Goal: Book appointment/travel/reservation

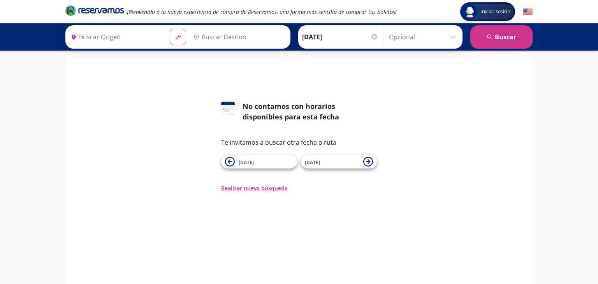
type input "Terminal Monterrey Villagrán Platinum Viajes, Nuevo León"
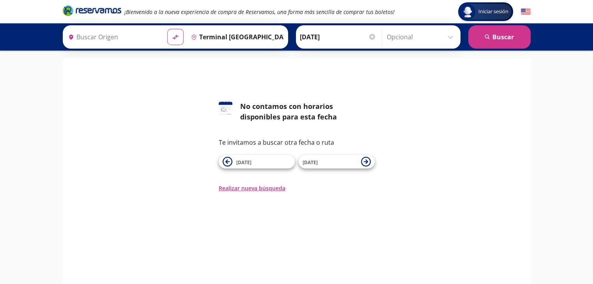
type input "Ciudad de México, Distrito Federal"
click at [326, 161] on span "[DATE]" at bounding box center [329, 161] width 55 height 9
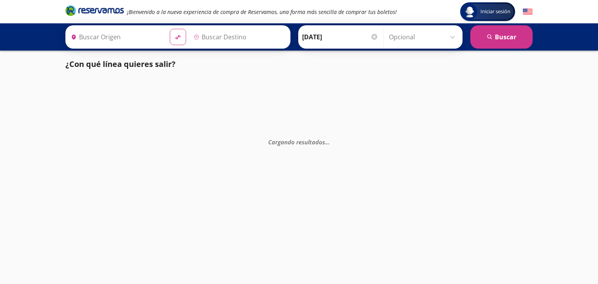
type input "Ciudad de México, Distrito Federal"
type input "Terminal Monterrey Villagrán Platinum Viajes, Nuevo León"
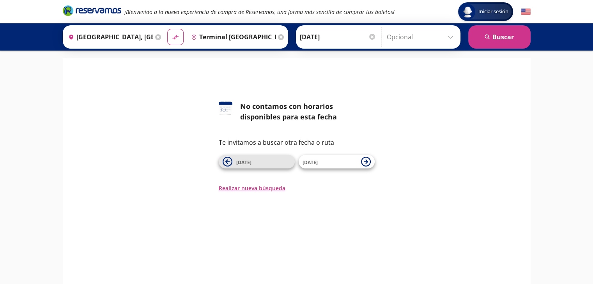
click at [276, 166] on span "12 Sep" at bounding box center [263, 161] width 55 height 9
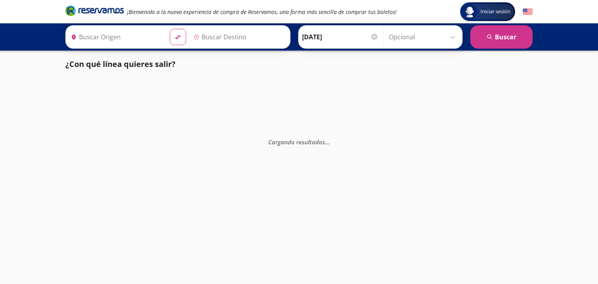
type input "Ciudad de México, Distrito Federal"
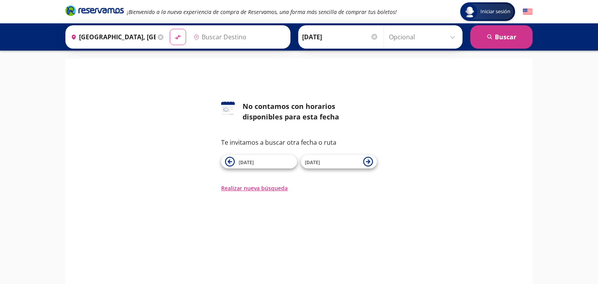
type input "Terminal Monterrey Villagrán Platinum Viajes, Nuevo León"
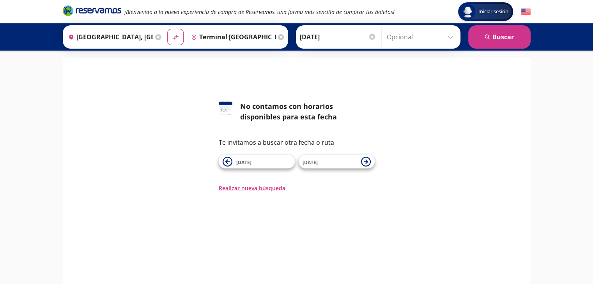
click at [347, 42] on input "[DATE]" at bounding box center [338, 36] width 76 height 19
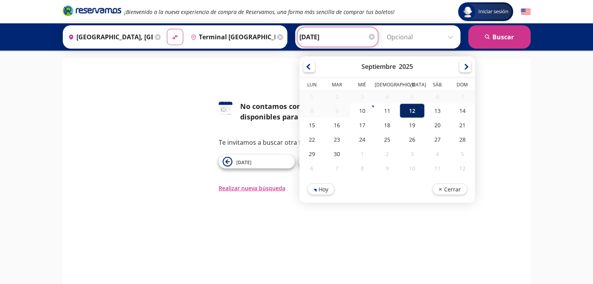
click at [404, 106] on div "12" at bounding box center [411, 111] width 25 height 14
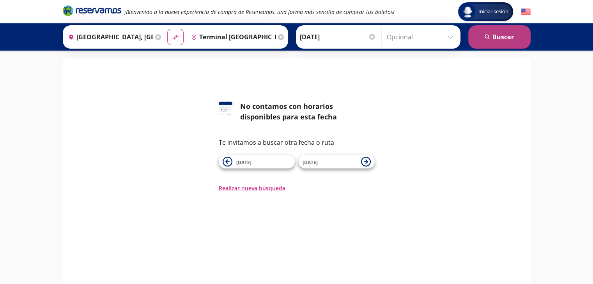
click at [525, 35] on button "search [GEOGRAPHIC_DATA]" at bounding box center [499, 36] width 62 height 23
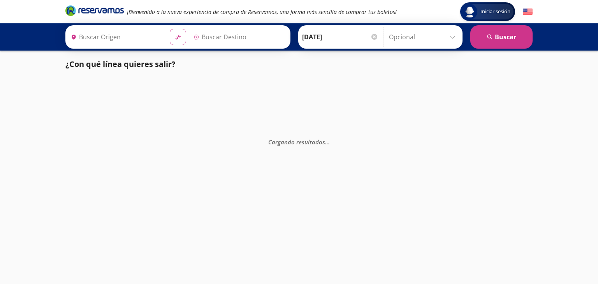
type input "Ciudad de México, Distrito Federal"
type input "Terminal Monterrey Villagrán Platinum Viajes, Nuevo León"
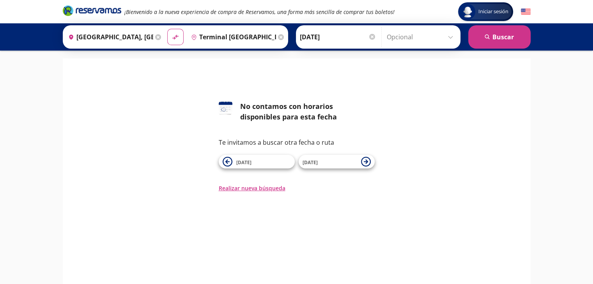
click at [335, 41] on input "[DATE]" at bounding box center [338, 36] width 76 height 19
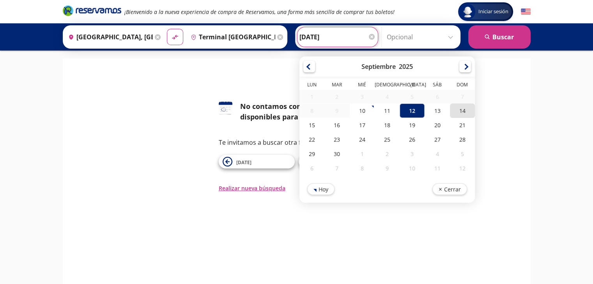
click at [458, 113] on div "14" at bounding box center [461, 111] width 25 height 14
type input "14-Sep-25"
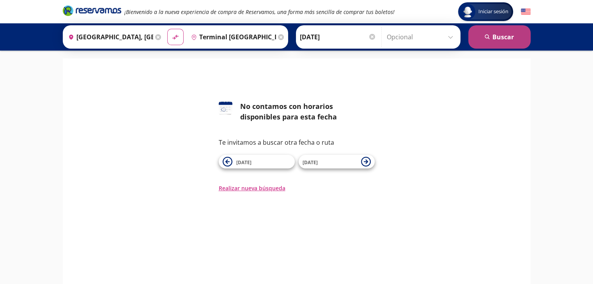
click at [499, 39] on button "search [GEOGRAPHIC_DATA]" at bounding box center [499, 36] width 62 height 23
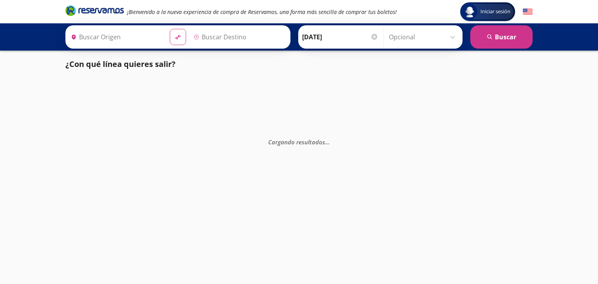
type input "Ciudad de México, Distrito Federal"
type input "Terminal Monterrey Villagrán Platinum Viajes, Nuevo León"
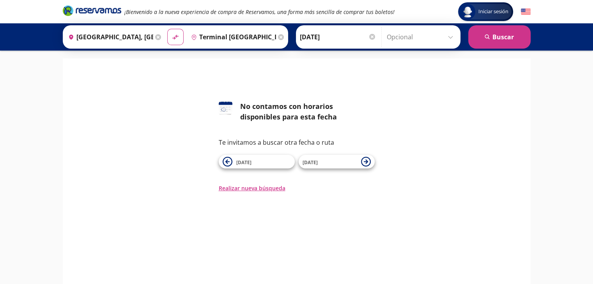
click at [331, 44] on input "14-Sep-25" at bounding box center [338, 36] width 76 height 19
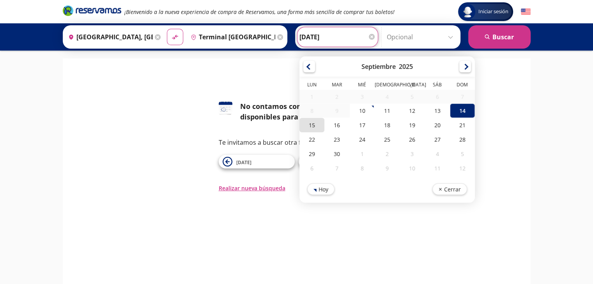
click at [309, 129] on div "15" at bounding box center [311, 125] width 25 height 14
click at [312, 33] on input "15-Sep-25" at bounding box center [337, 36] width 76 height 19
click at [341, 130] on div "16" at bounding box center [336, 125] width 25 height 14
type input "16-Sep-25"
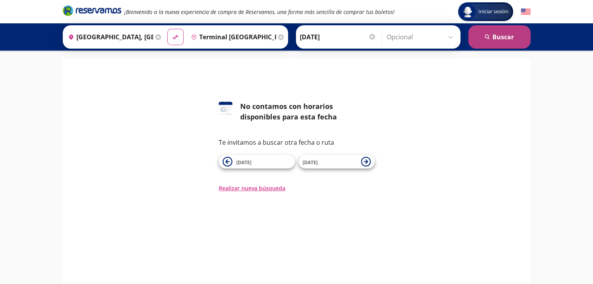
click at [489, 42] on button "search [GEOGRAPHIC_DATA]" at bounding box center [499, 36] width 62 height 23
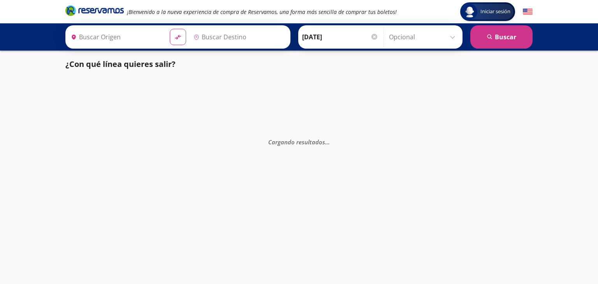
type input "Ciudad de México, Distrito Federal"
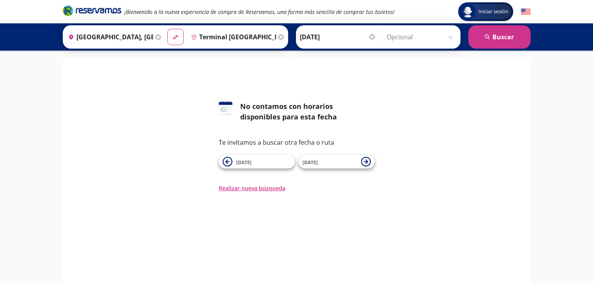
click at [220, 41] on input "Terminal Monterrey Villagrán Platinum Viajes, Nuevo León" at bounding box center [232, 36] width 88 height 19
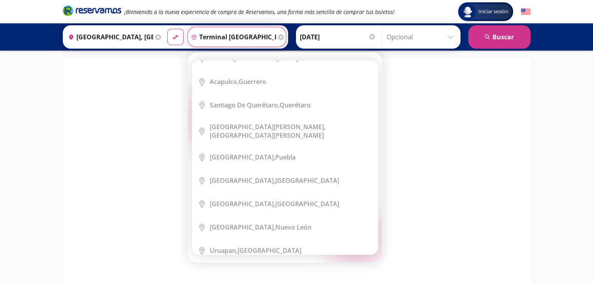
scroll to position [30, 0]
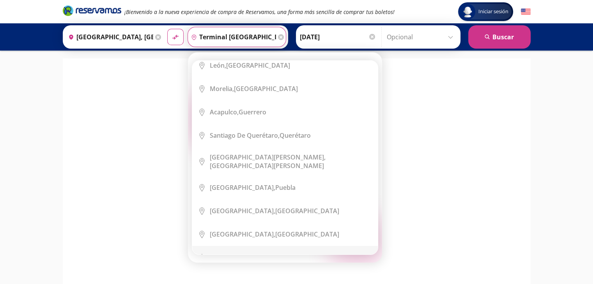
click at [246, 254] on div "Monterrey, Nuevo León" at bounding box center [261, 258] width 102 height 9
type input "[GEOGRAPHIC_DATA], [GEOGRAPHIC_DATA]"
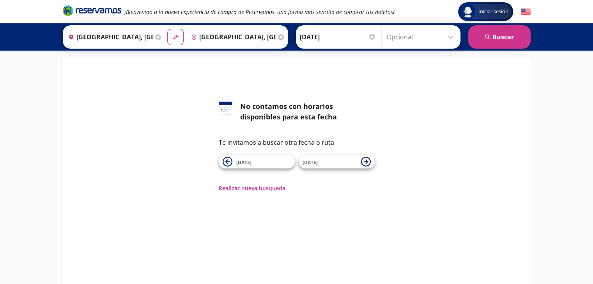
click at [356, 39] on input "16-Sep-25" at bounding box center [338, 36] width 76 height 19
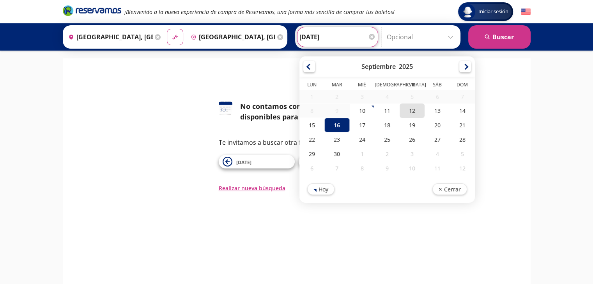
click at [408, 111] on div "12" at bounding box center [411, 111] width 25 height 14
type input "[DATE]"
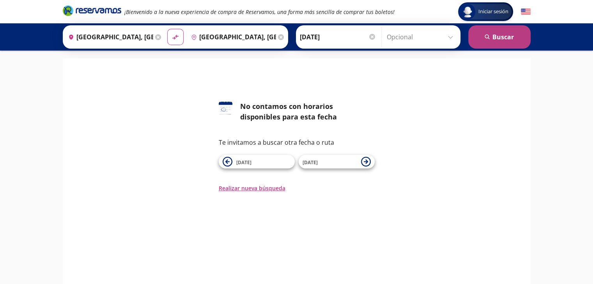
click at [479, 37] on button "search [GEOGRAPHIC_DATA]" at bounding box center [499, 36] width 62 height 23
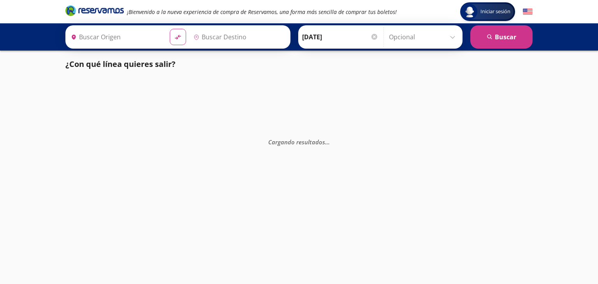
type input "Ciudad de México, Distrito Federal"
type input "[GEOGRAPHIC_DATA], [GEOGRAPHIC_DATA]"
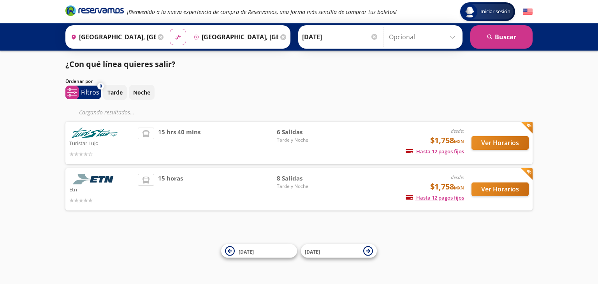
click at [120, 36] on input "Ciudad de México, Distrito Federal" at bounding box center [112, 36] width 88 height 19
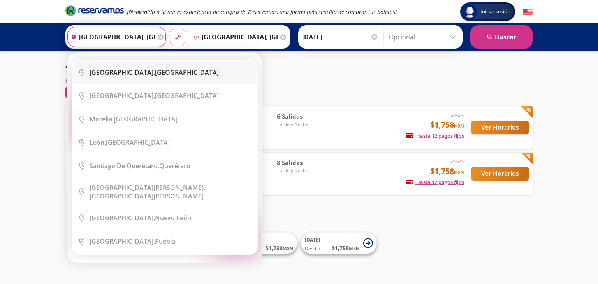
click at [220, 68] on div "Ciudad de México, Distrito Federal" at bounding box center [171, 72] width 162 height 9
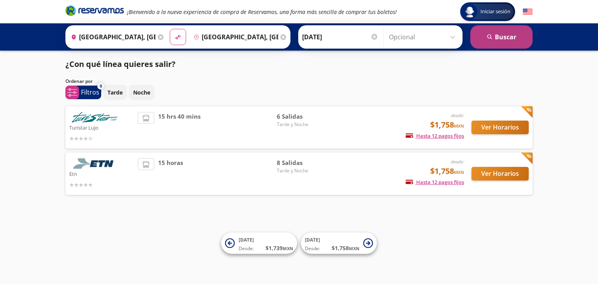
click at [486, 39] on button "search [GEOGRAPHIC_DATA]" at bounding box center [502, 36] width 62 height 23
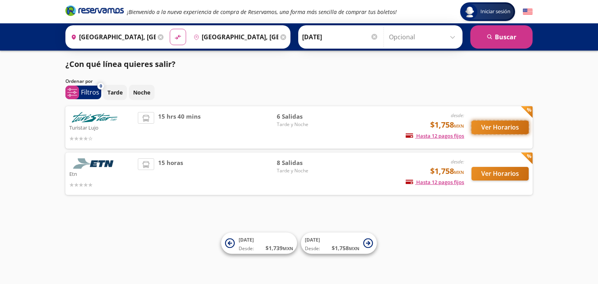
click at [502, 124] on button "Ver Horarios" at bounding box center [500, 128] width 57 height 14
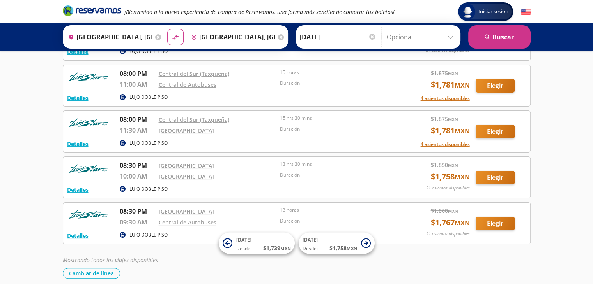
scroll to position [131, 0]
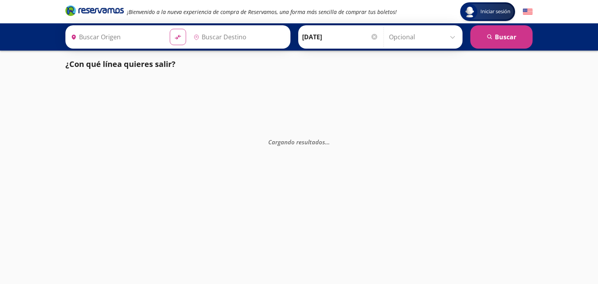
type input "[GEOGRAPHIC_DATA], [GEOGRAPHIC_DATA]"
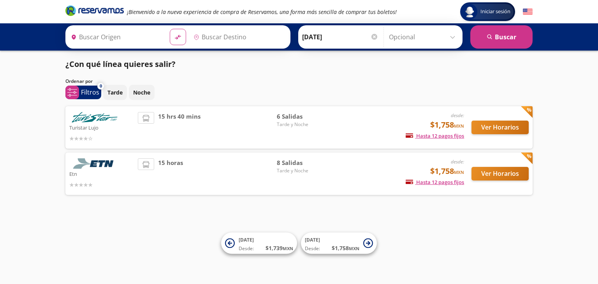
type input "Ciudad de México, Distrito Federal"
type input "Monterrey, Nuevo León"
click at [274, 119] on div "15 hrs 40 mins" at bounding box center [207, 127] width 139 height 31
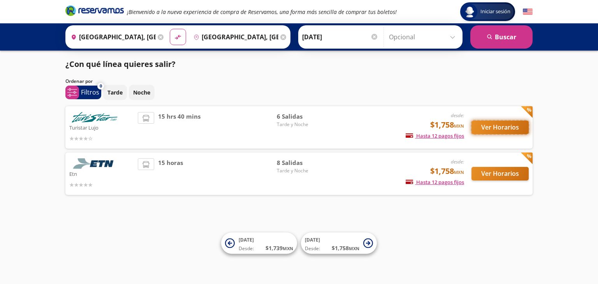
click at [491, 132] on button "Ver Horarios" at bounding box center [500, 128] width 57 height 14
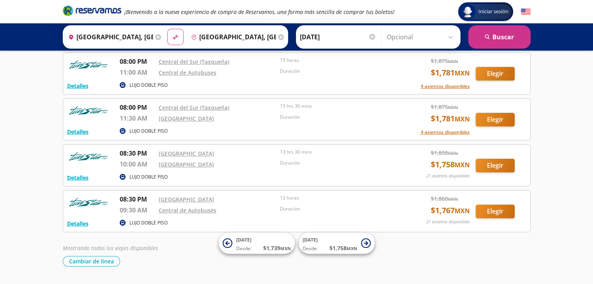
scroll to position [153, 0]
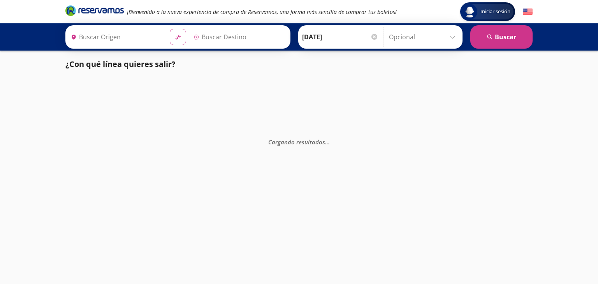
type input "[GEOGRAPHIC_DATA], [GEOGRAPHIC_DATA]"
type input "Querétaro, Querétaro"
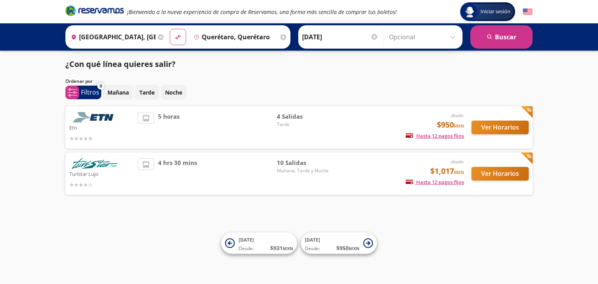
click at [319, 124] on span "Tarde" at bounding box center [304, 124] width 55 height 7
click at [487, 124] on button "Ver Horarios" at bounding box center [500, 128] width 57 height 14
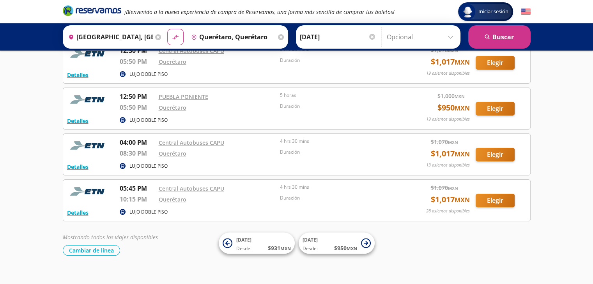
scroll to position [50, 0]
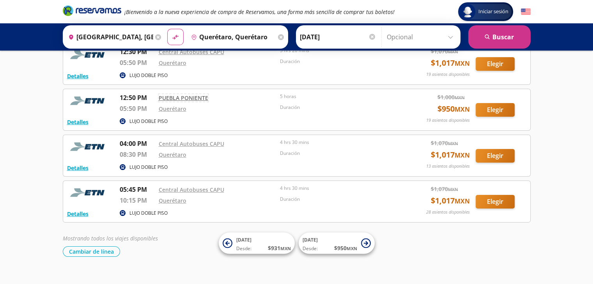
click at [201, 98] on link "PUEBLA PONIENTE" at bounding box center [183, 97] width 49 height 7
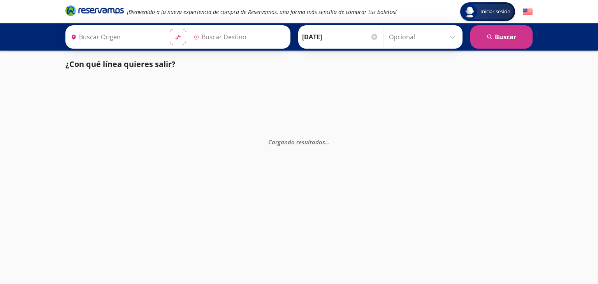
type input "[GEOGRAPHIC_DATA], [GEOGRAPHIC_DATA]"
type input "Monterrey, Nuevo León"
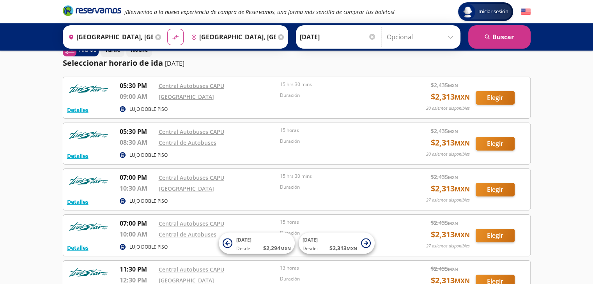
scroll to position [20, 0]
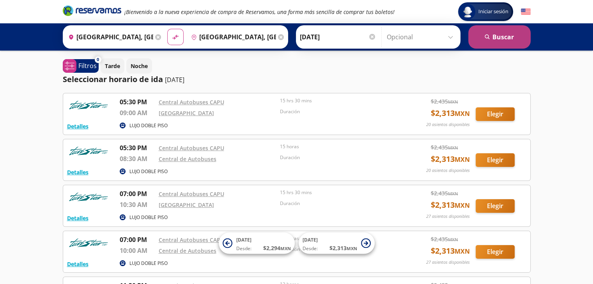
click at [485, 39] on icon "search" at bounding box center [487, 37] width 6 height 6
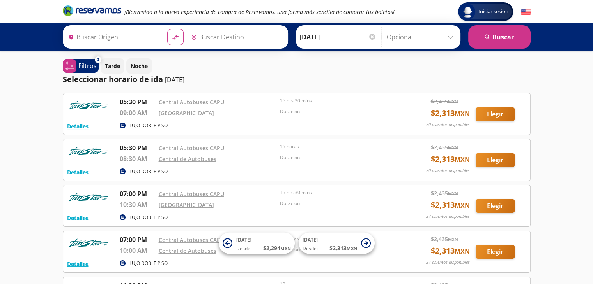
type input "[GEOGRAPHIC_DATA], [GEOGRAPHIC_DATA]"
click at [349, 38] on input "[DATE]" at bounding box center [338, 36] width 76 height 19
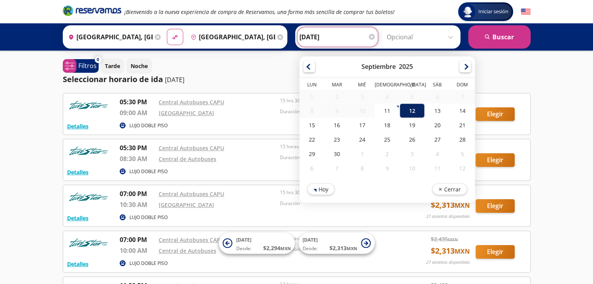
click at [413, 110] on div "12" at bounding box center [411, 111] width 25 height 14
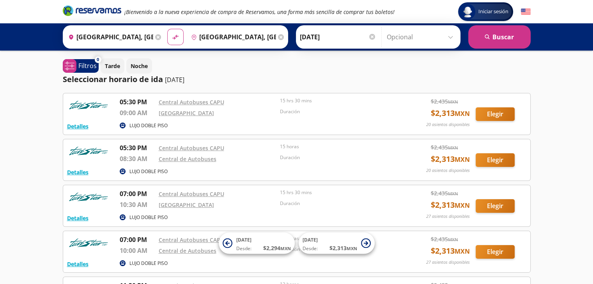
click at [340, 38] on input "[DATE]" at bounding box center [338, 36] width 76 height 19
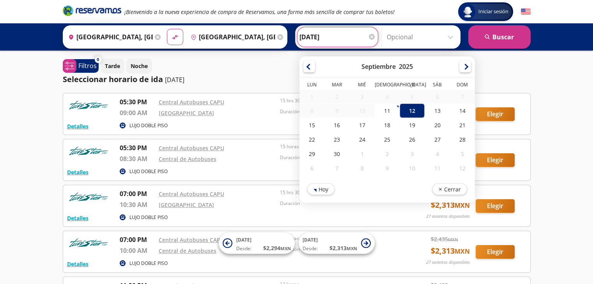
click at [340, 38] on input "[DATE]" at bounding box center [337, 36] width 76 height 19
click at [500, 39] on button "search [GEOGRAPHIC_DATA]" at bounding box center [499, 36] width 62 height 23
